Goal: Submit feedback/report problem: Submit feedback/report problem

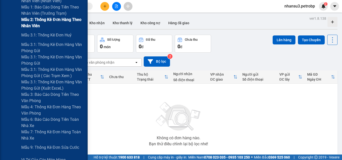
scroll to position [325, 0]
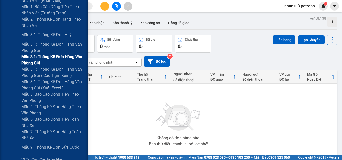
click at [41, 57] on span "Mẫu 3.1: Thống kê đơn hàng văn phòng gửi" at bounding box center [52, 60] width 63 height 13
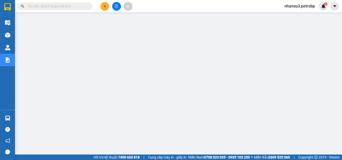
scroll to position [88, 0]
click at [323, 7] on img at bounding box center [323, 6] width 5 height 5
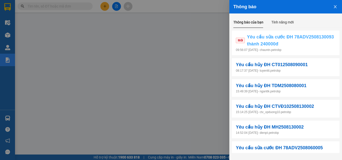
click at [311, 40] on span "Yêu cầu sửa cước ĐH 78ADV2508130093 thành 240000đ" at bounding box center [291, 41] width 89 height 14
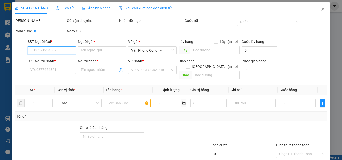
type input "02862900999"
type input "NAM BẮC"
type input "0902565702"
type input "ANH DUẨN"
type input "300.000"
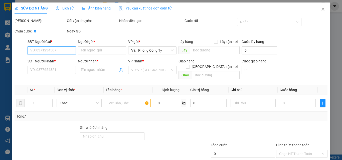
type input "300.000"
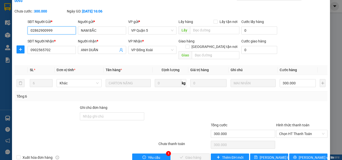
scroll to position [26, 0]
click at [157, 155] on span "Yêu cầu" at bounding box center [154, 158] width 12 height 6
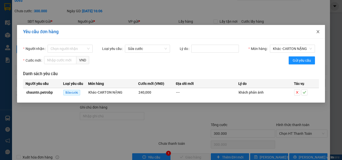
click at [317, 32] on icon "close" at bounding box center [317, 31] width 3 height 3
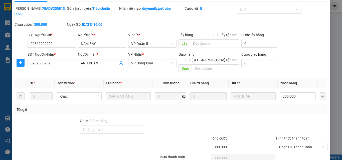
scroll to position [0, 0]
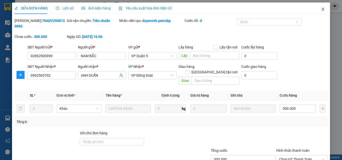
click at [322, 10] on icon "close" at bounding box center [323, 9] width 3 height 3
